Goal: Task Accomplishment & Management: Use online tool/utility

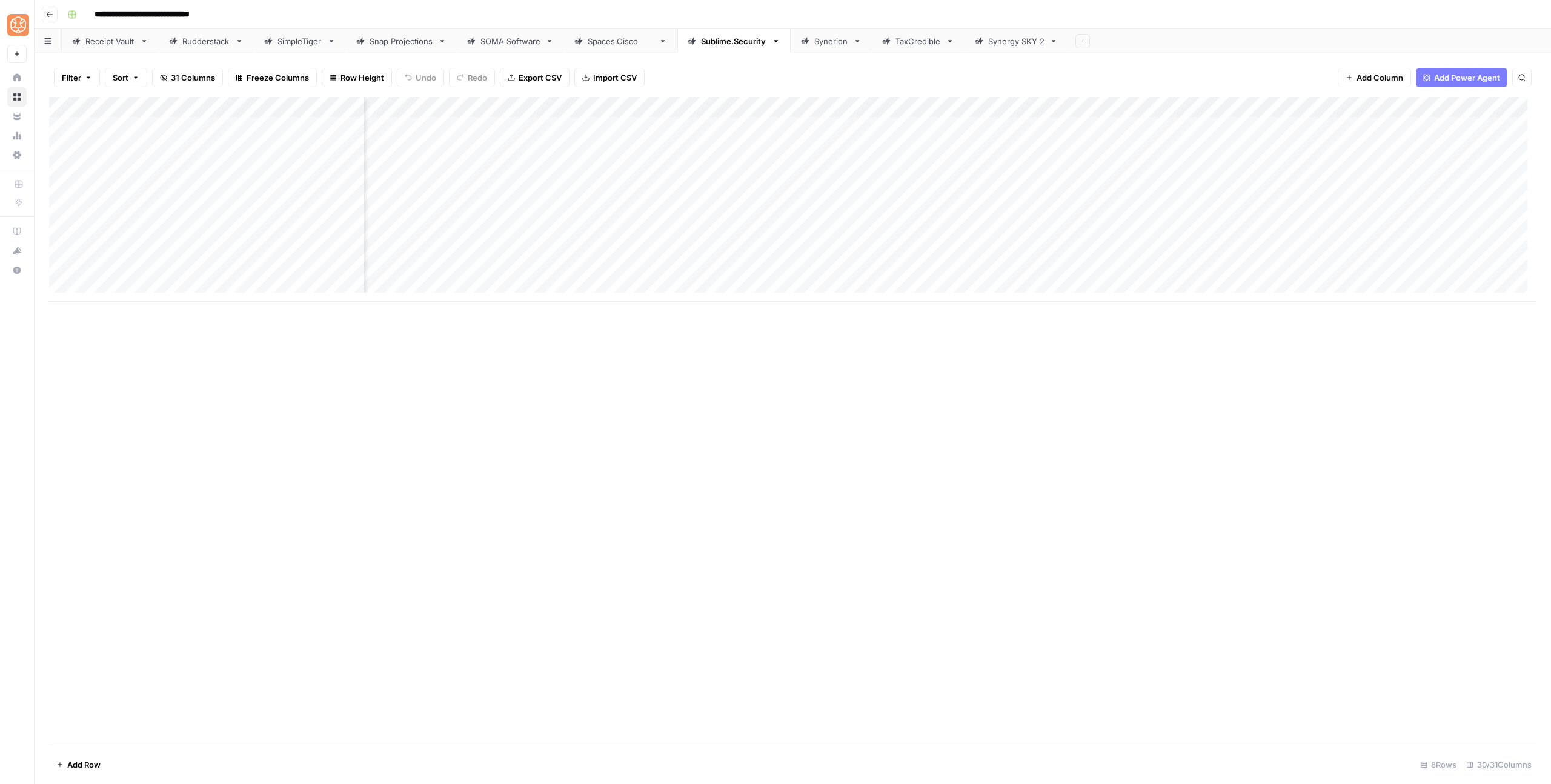
scroll to position [0, 287]
click at [601, 127] on div "Add Column" at bounding box center [793, 199] width 1487 height 205
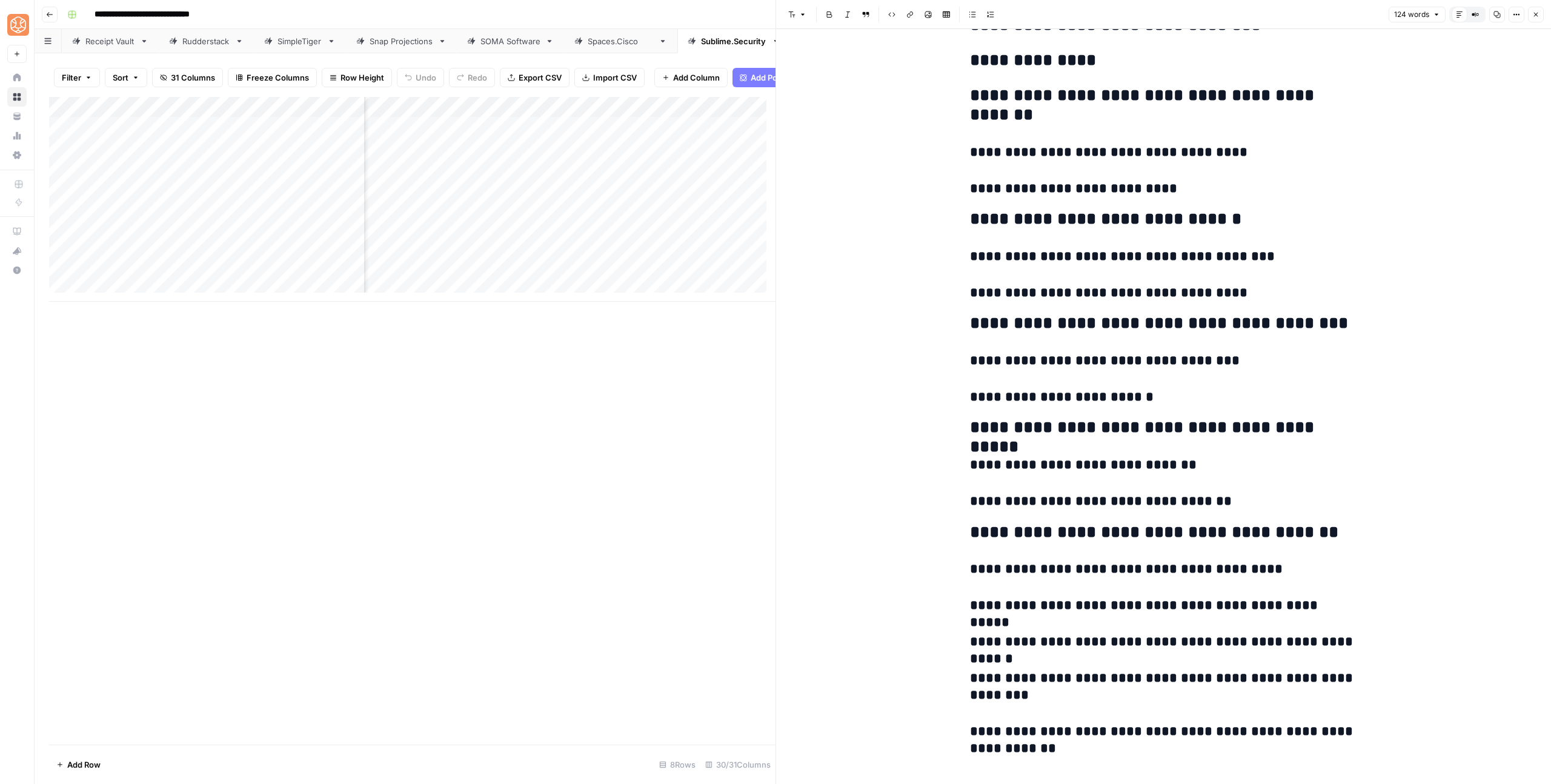
scroll to position [139, 0]
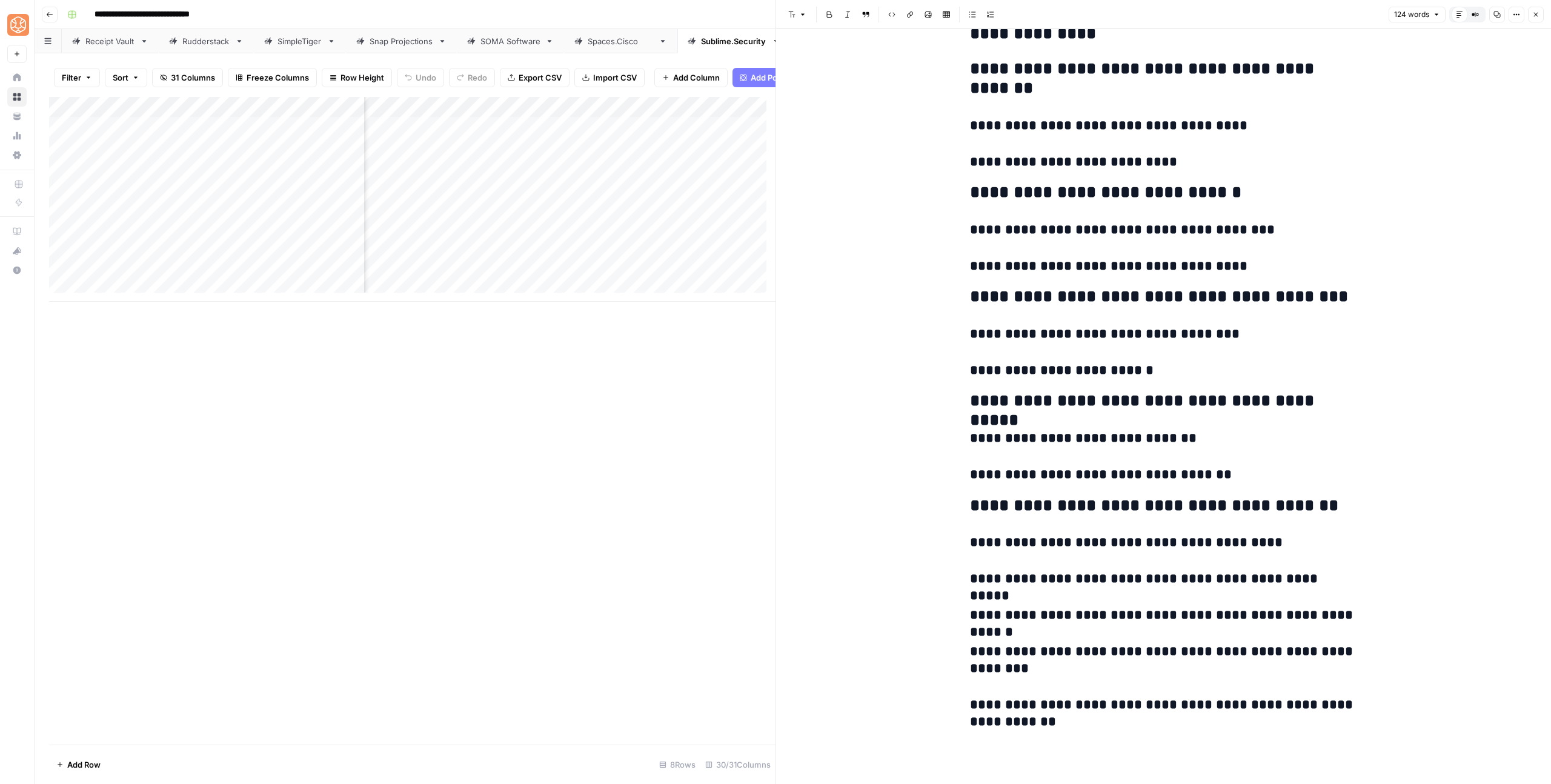
click at [1540, 5] on header "Font style Bold Italic Block quote Code block Link Image Insert Table Bulleted …" at bounding box center [1163, 14] width 775 height 29
click at [1534, 13] on icon "button" at bounding box center [1536, 14] width 4 height 4
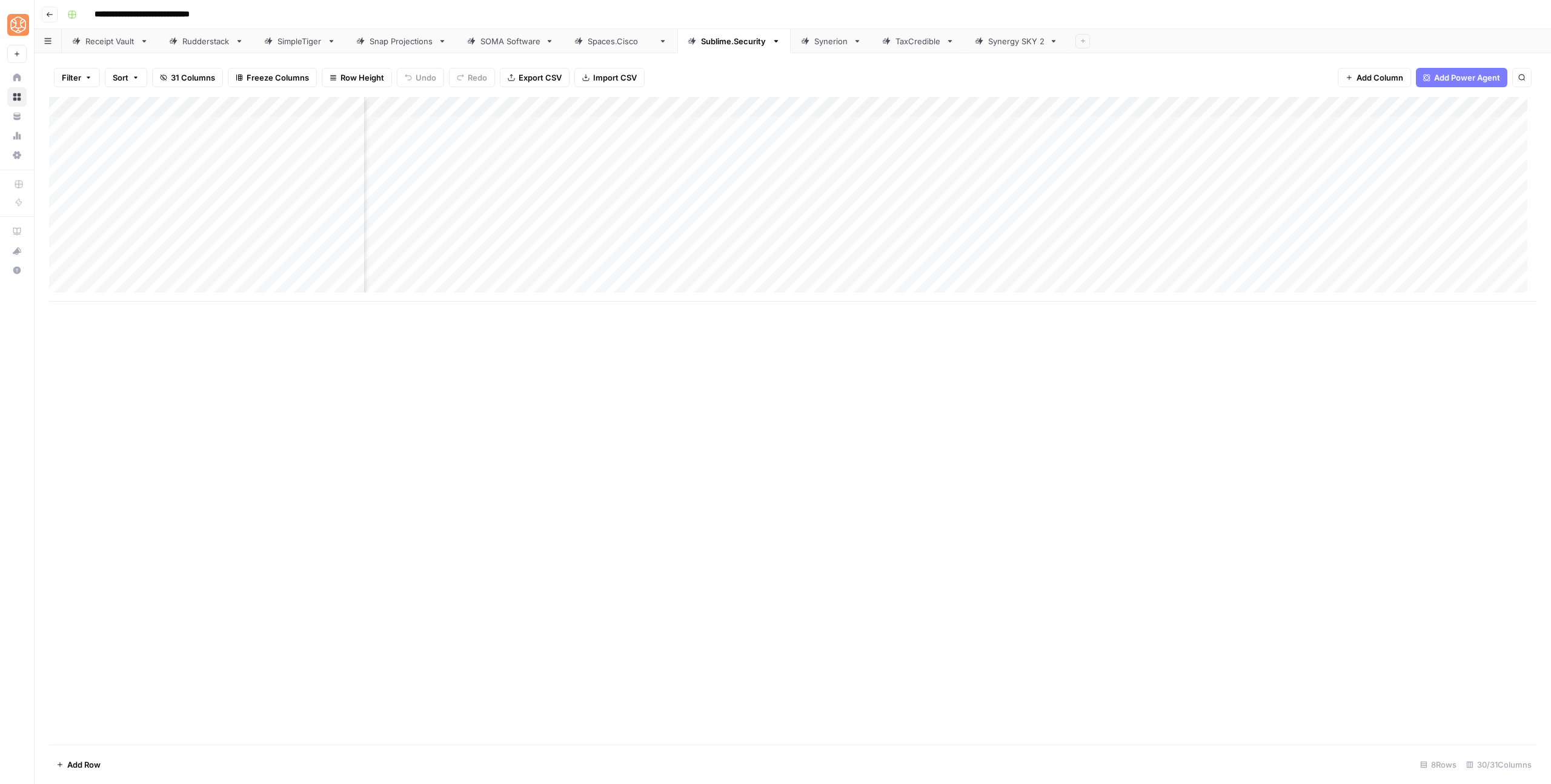
click at [584, 148] on div "Add Column" at bounding box center [793, 199] width 1487 height 205
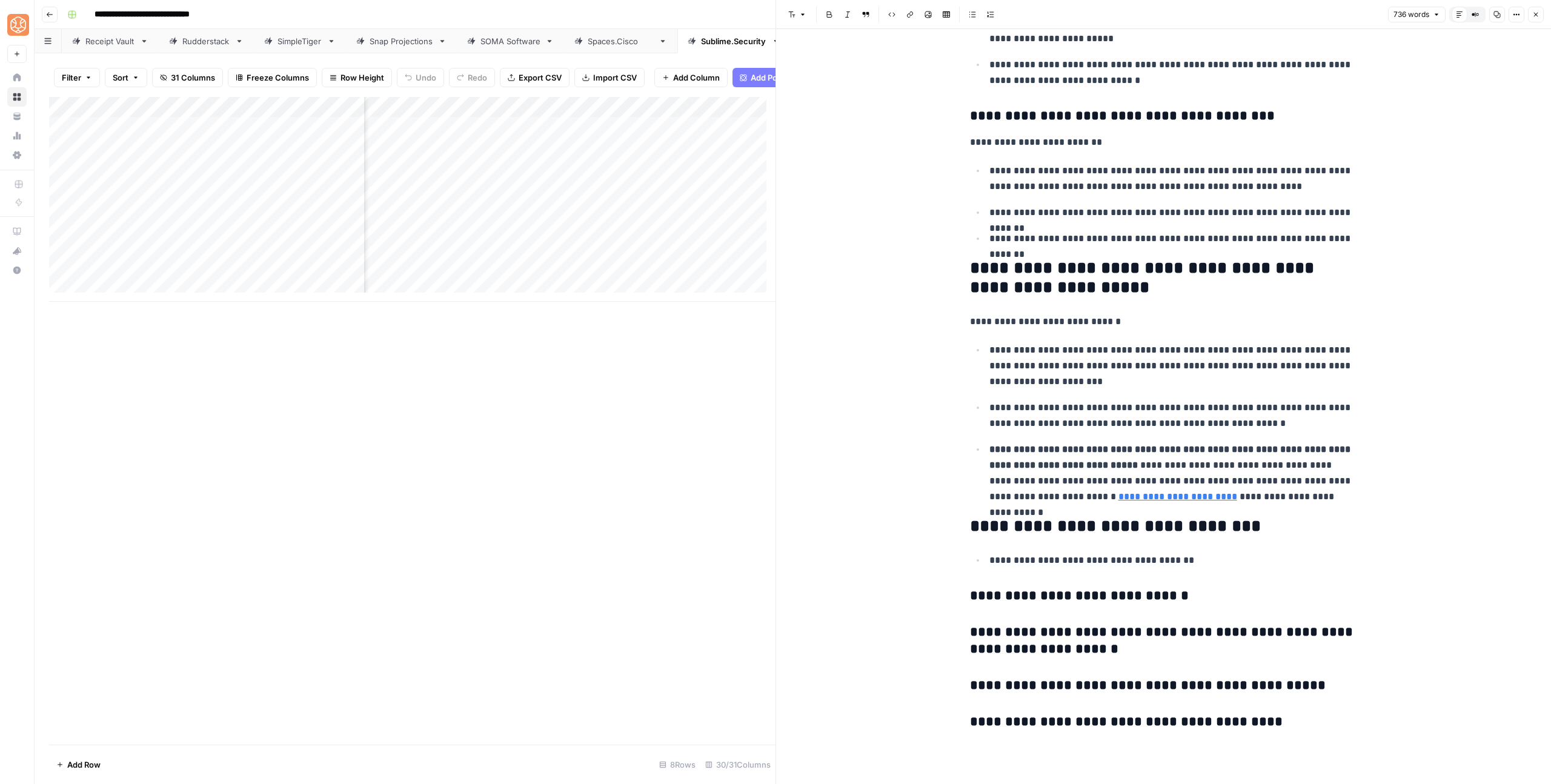
scroll to position [1719, 0]
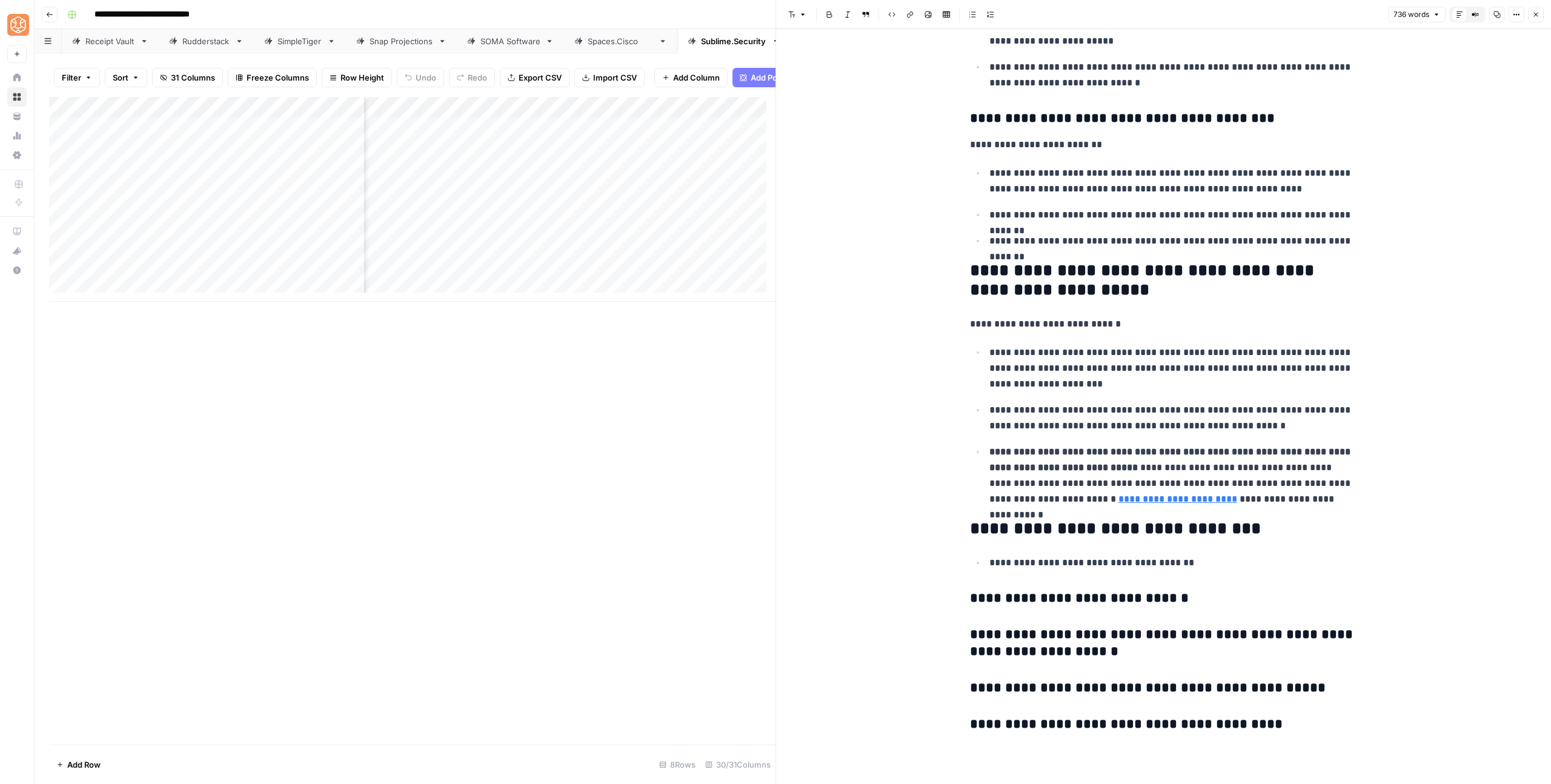
click at [1531, 13] on button "Close" at bounding box center [1535, 14] width 16 height 16
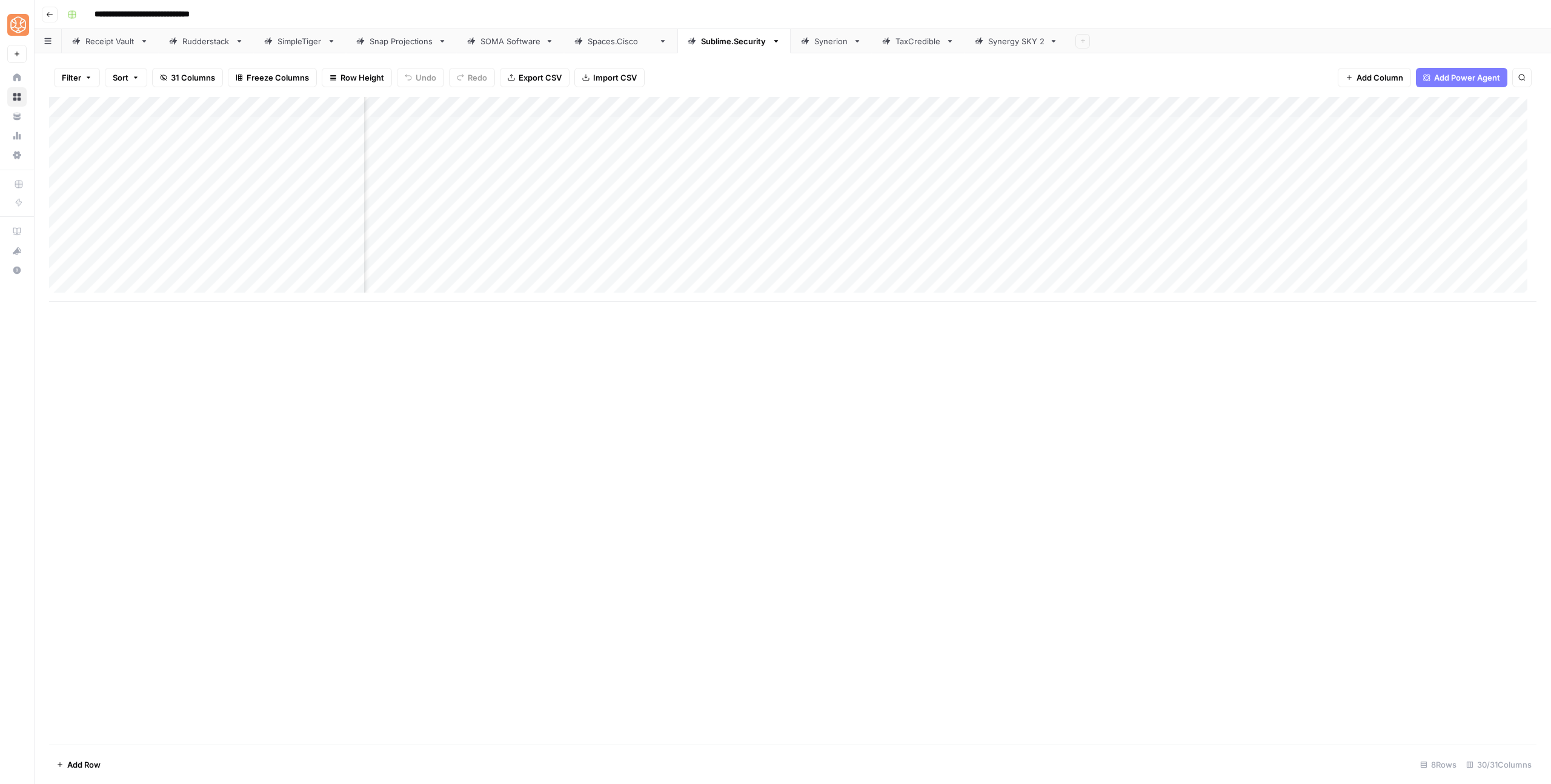
click at [568, 164] on div "Add Column" at bounding box center [793, 199] width 1487 height 205
click at [584, 169] on div "Add Column" at bounding box center [793, 199] width 1487 height 205
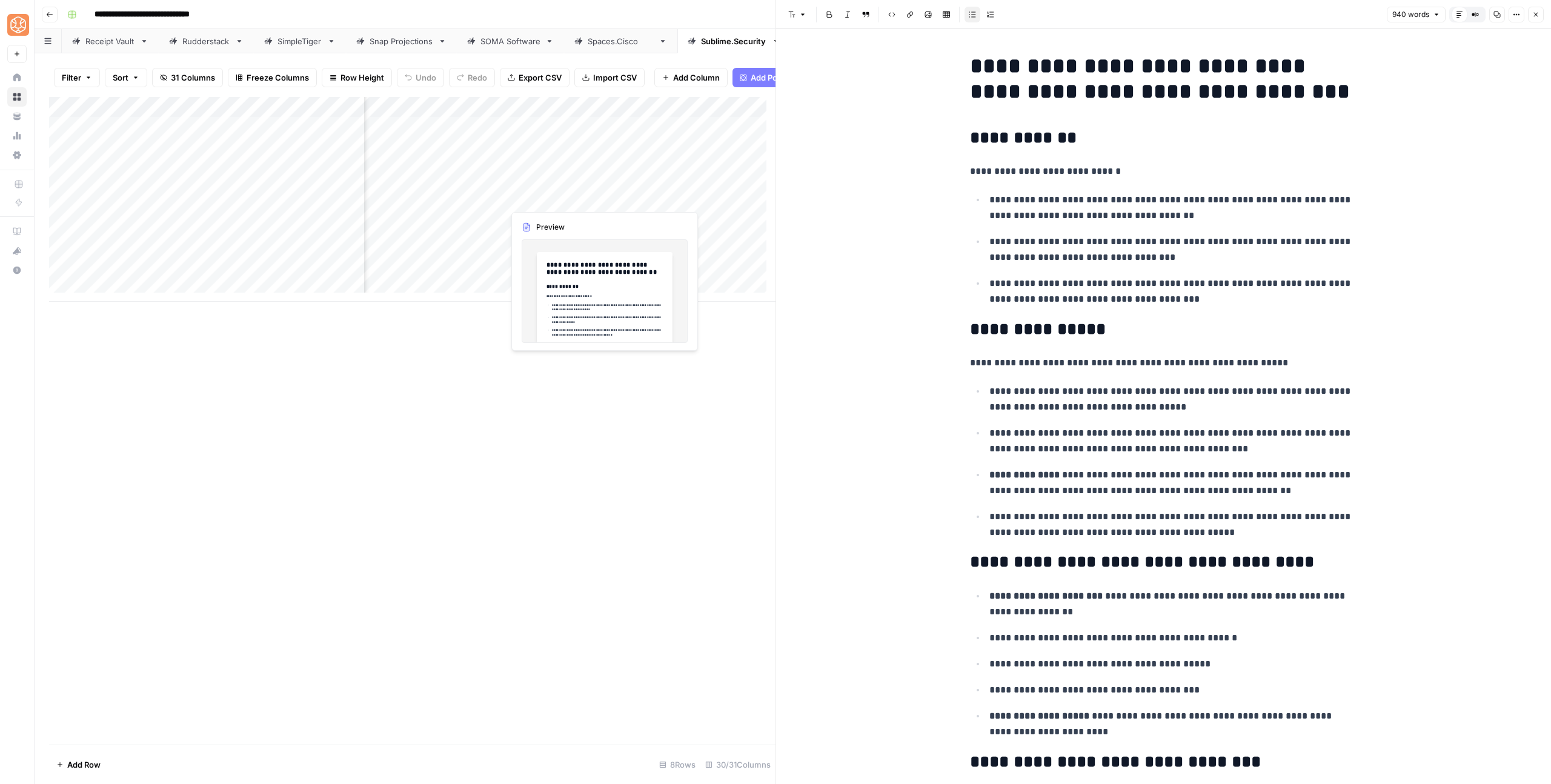
click at [541, 194] on div "Add Column" at bounding box center [412, 199] width 726 height 205
click at [584, 199] on div "Add Column" at bounding box center [412, 199] width 726 height 205
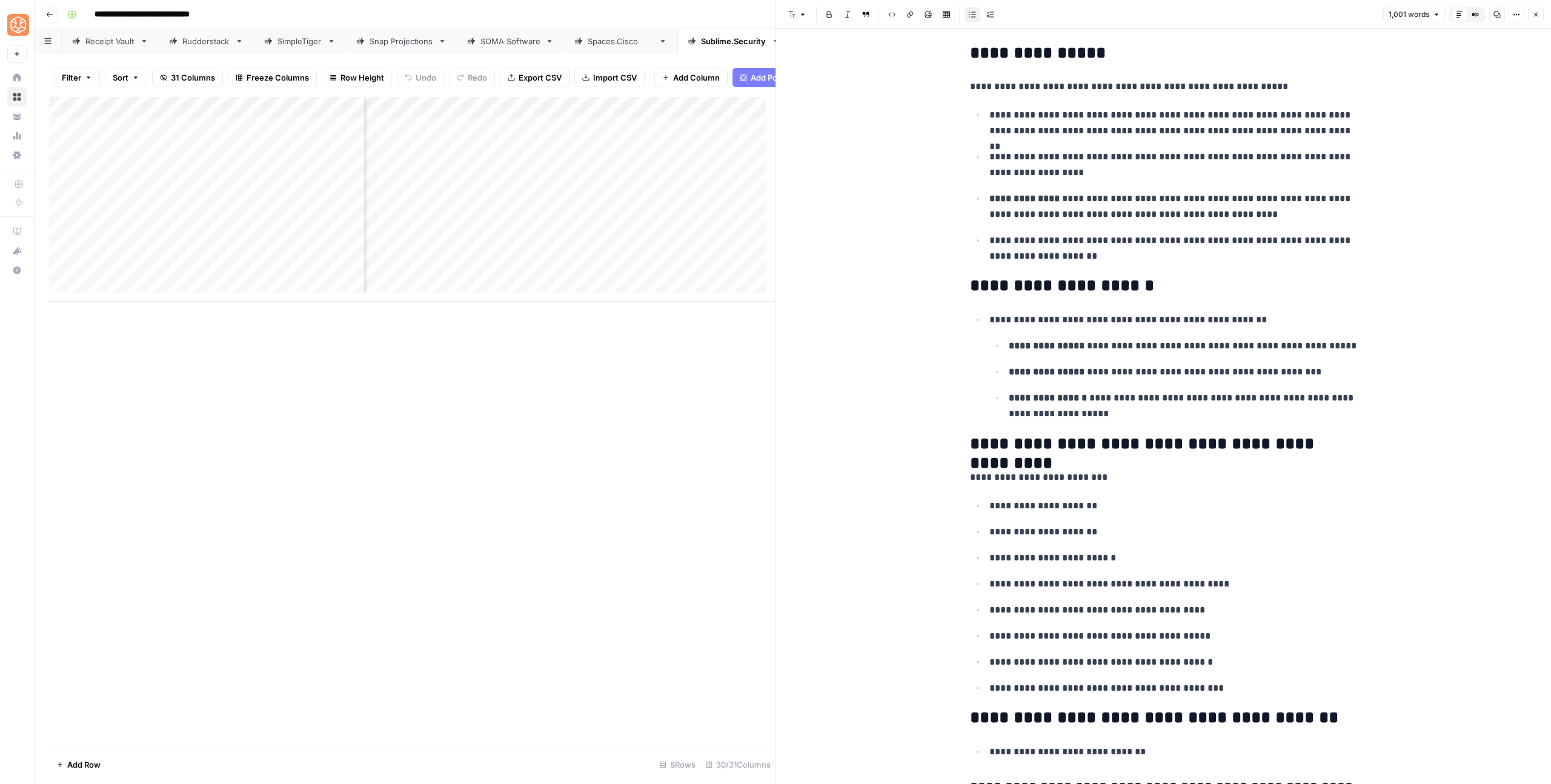
scroll to position [375, 0]
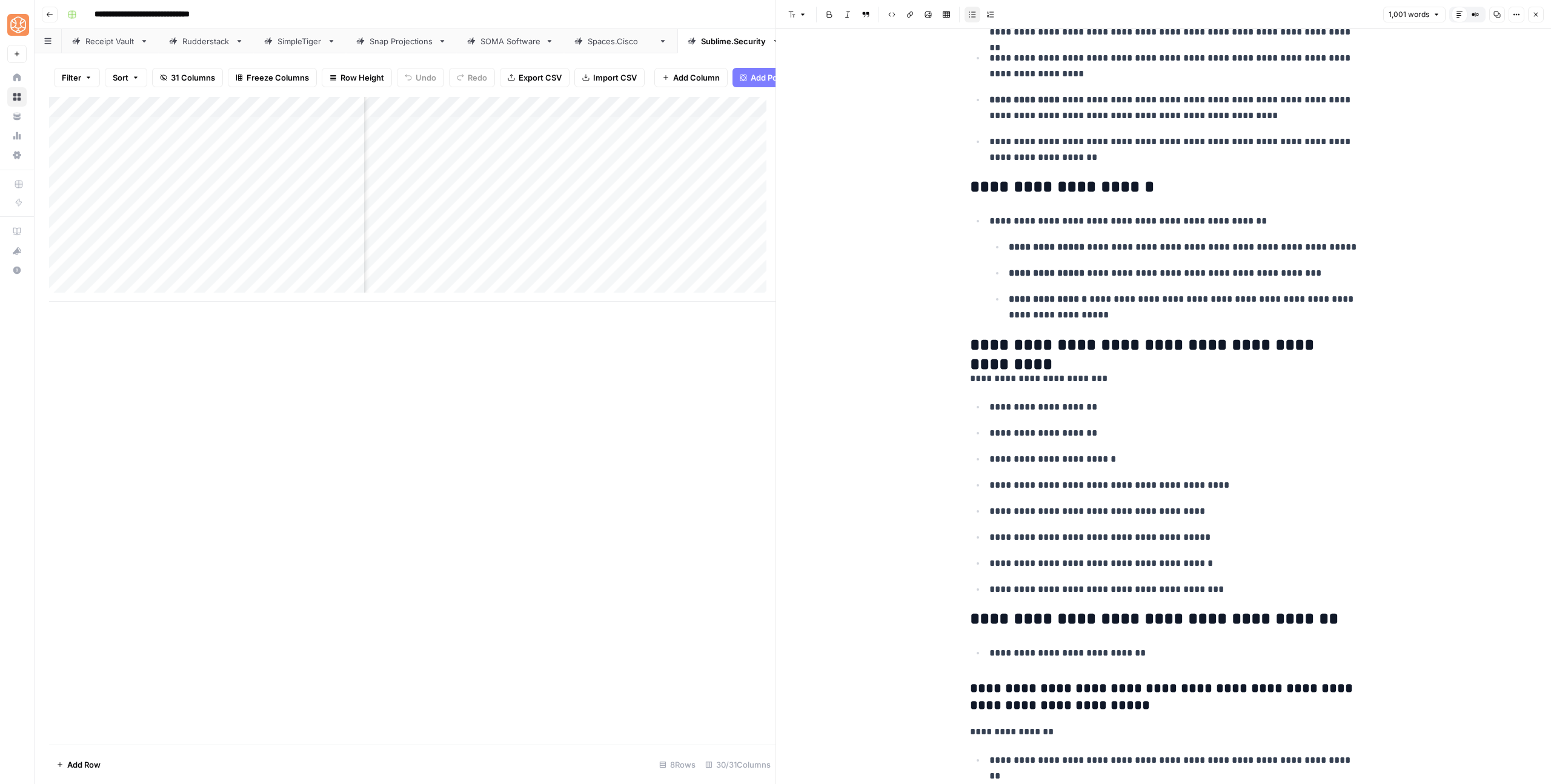
click at [1114, 401] on p "**********" at bounding box center [1173, 406] width 368 height 16
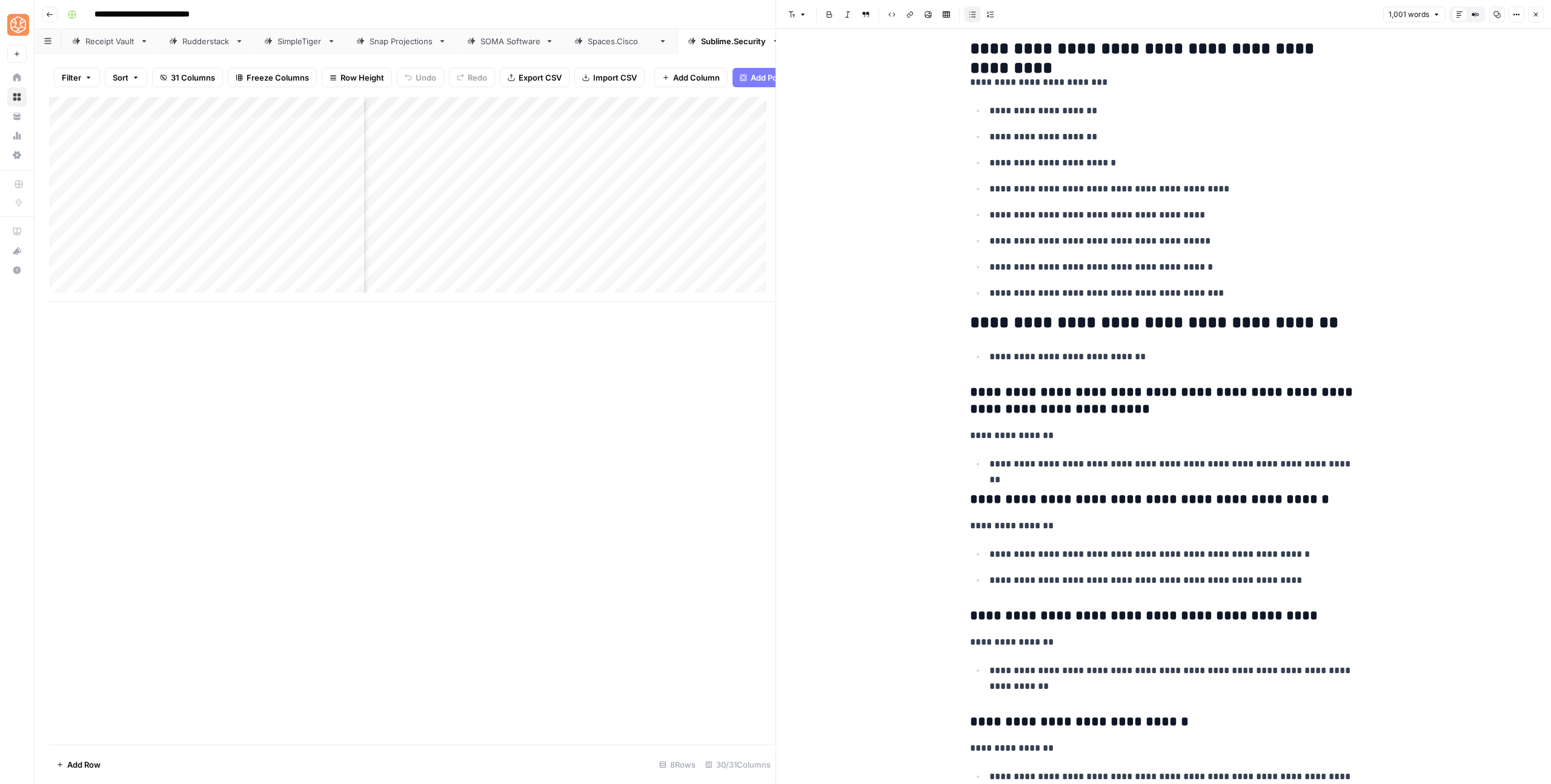
scroll to position [618, 0]
